Goal: Book appointment/travel/reservation

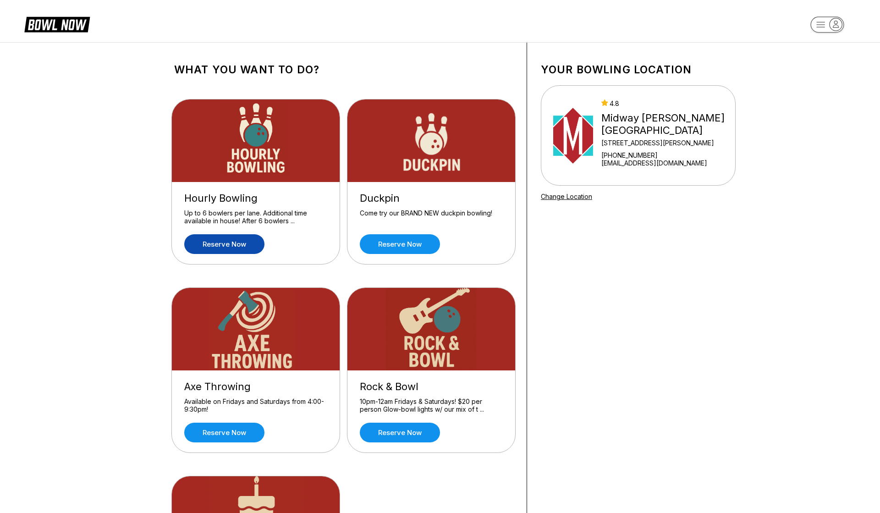
click at [232, 245] on link "Reserve now" at bounding box center [224, 244] width 80 height 20
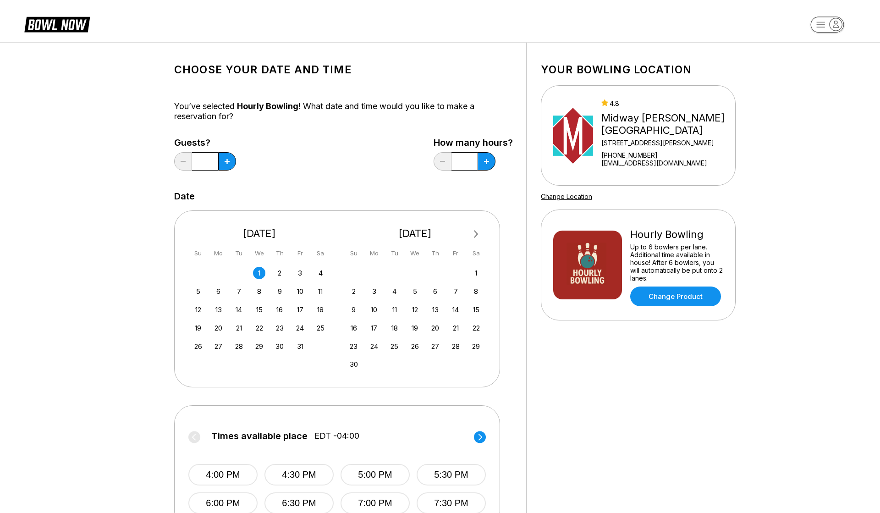
scroll to position [105, 0]
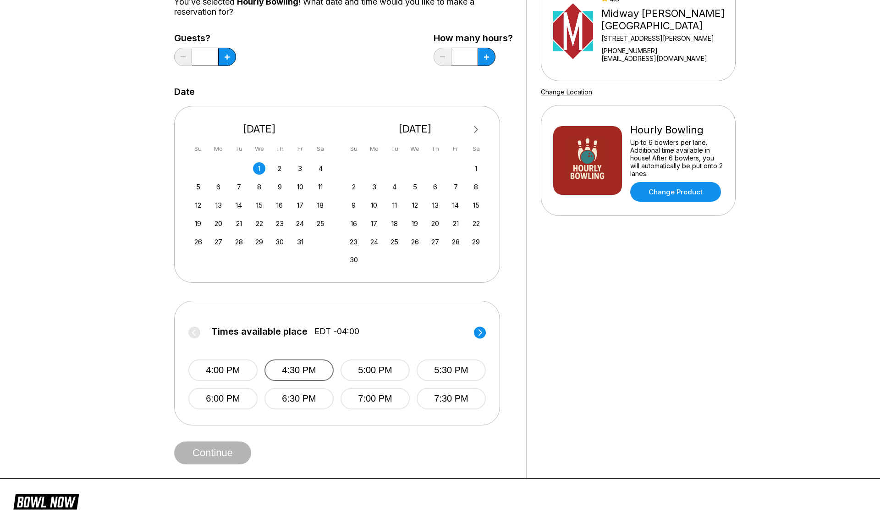
click at [305, 360] on button "4:30 PM" at bounding box center [299, 370] width 69 height 22
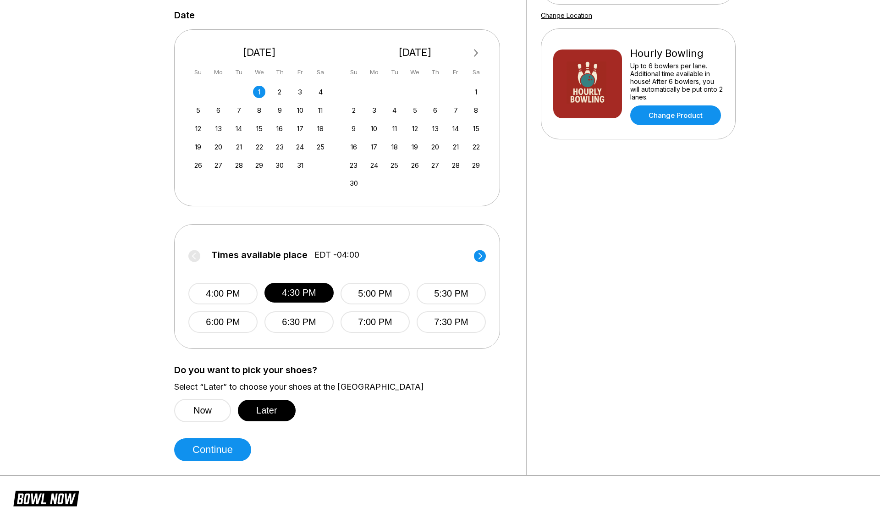
scroll to position [311, 0]
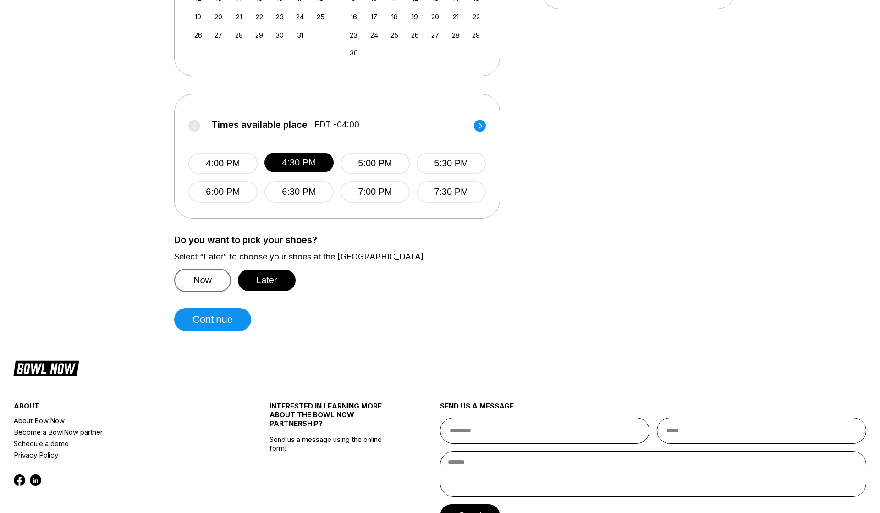
click at [213, 282] on button "Now" at bounding box center [202, 280] width 57 height 23
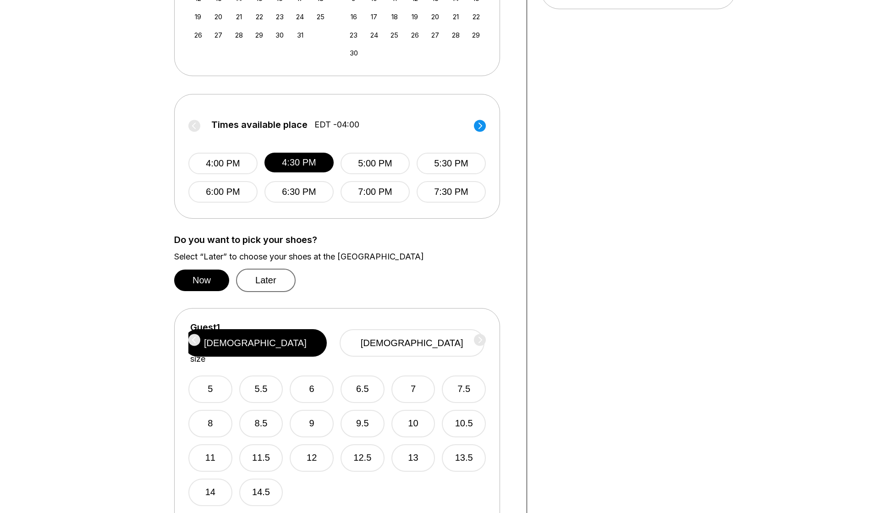
click at [265, 288] on button "Later" at bounding box center [266, 280] width 60 height 23
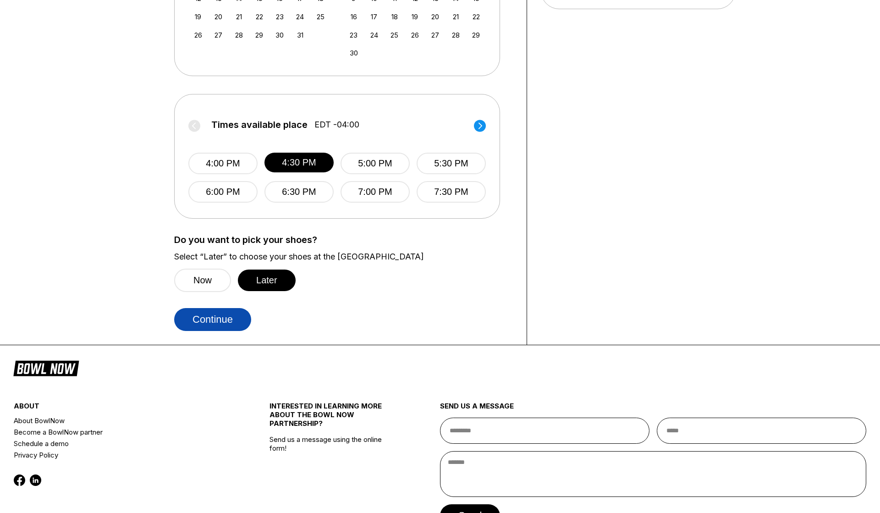
click at [222, 322] on button "Continue" at bounding box center [212, 319] width 77 height 23
